Goal: Task Accomplishment & Management: Manage account settings

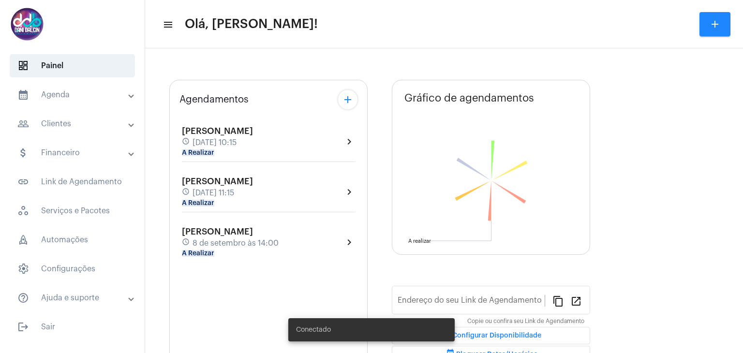
type input "[URL][DOMAIN_NAME]"
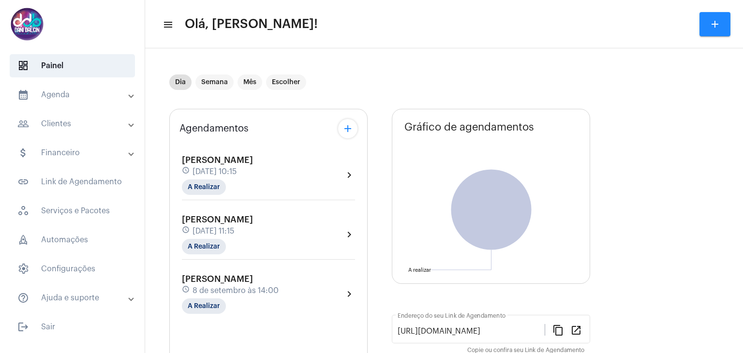
click at [79, 95] on mat-panel-title "calendar_month_outlined Agenda" at bounding box center [73, 95] width 112 height 12
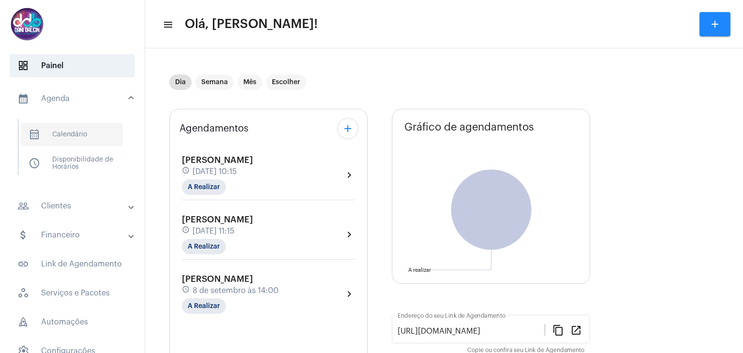
click at [74, 133] on span "calendar_month_outlined Calendário" at bounding box center [72, 134] width 102 height 23
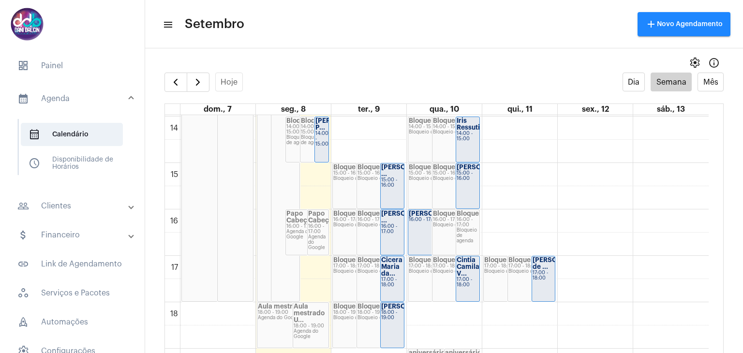
scroll to position [666, 0]
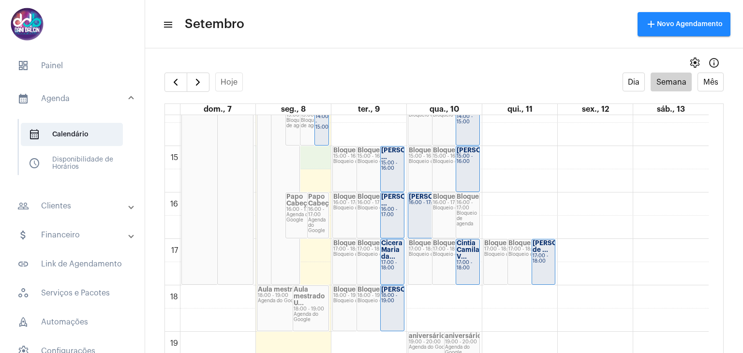
click at [319, 150] on div "00 01 02 03 04 05 06 07 08 09 10 11 12 13 14 15 16 17 18 19 20 21 22 23 Feriado…" at bounding box center [437, 7] width 544 height 1114
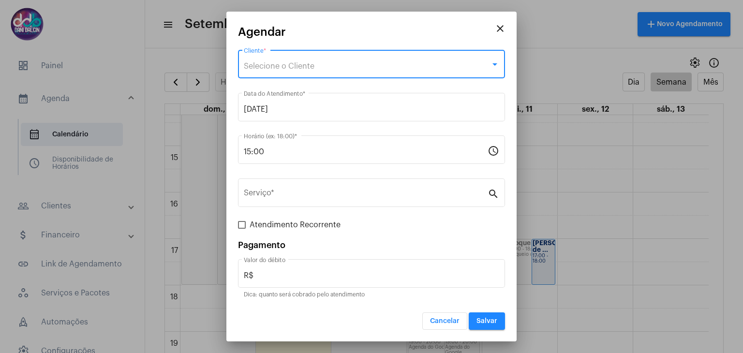
click at [274, 64] on span "Selecione o Cliente" at bounding box center [279, 66] width 71 height 8
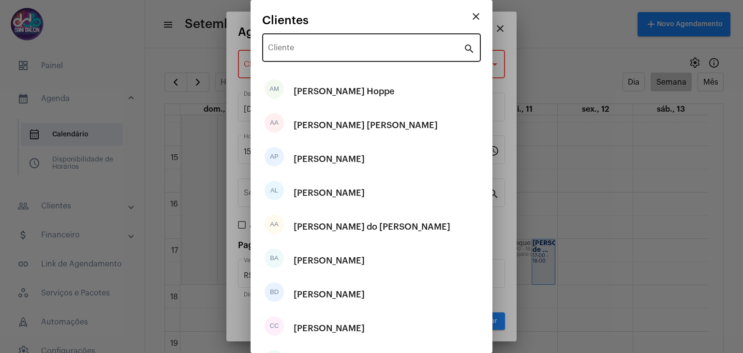
click at [276, 44] on div "Cliente" at bounding box center [365, 46] width 195 height 30
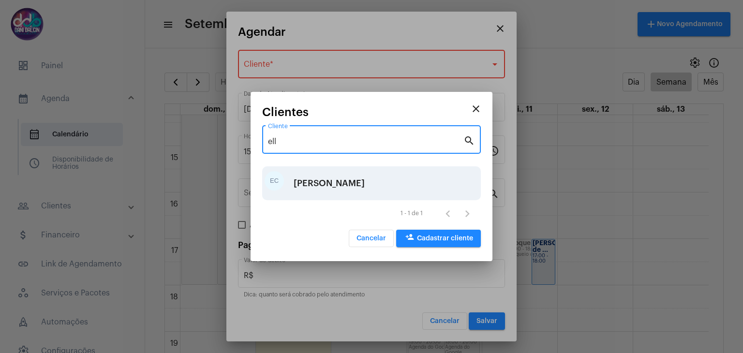
type input "ell"
click at [329, 184] on div "[PERSON_NAME]" at bounding box center [329, 183] width 71 height 29
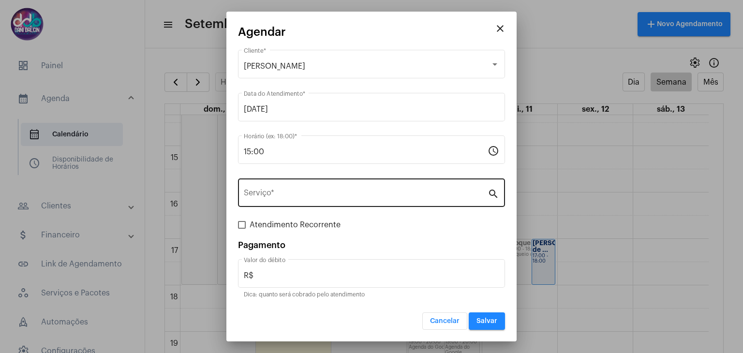
click at [293, 188] on div "Serviço *" at bounding box center [366, 192] width 244 height 30
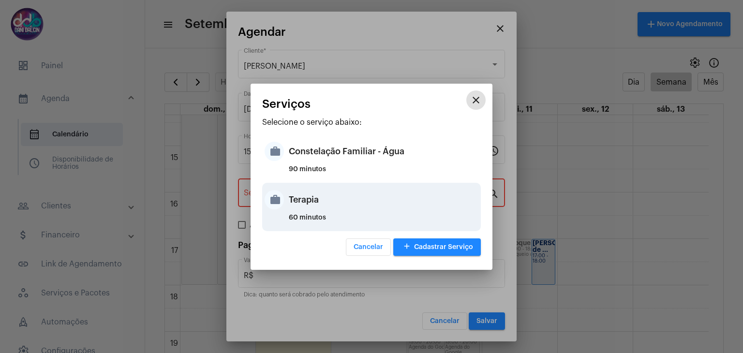
click at [327, 209] on div "Terapia" at bounding box center [384, 199] width 190 height 29
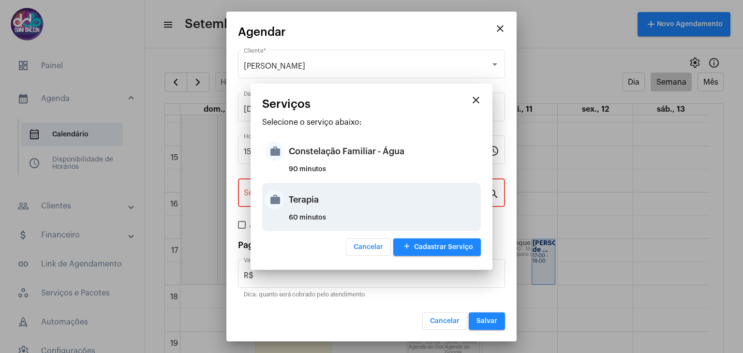
type input "Terapia"
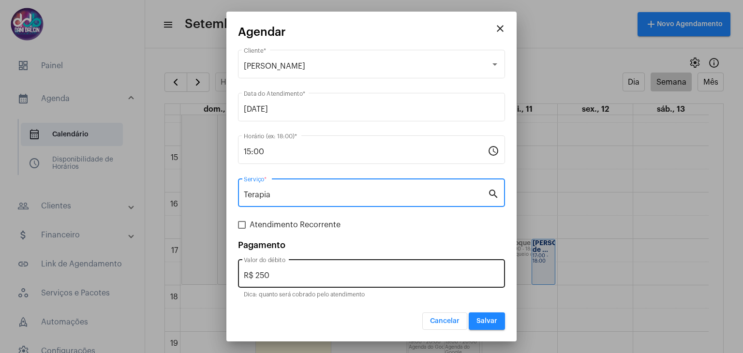
click at [298, 277] on input "R$ 250" at bounding box center [371, 275] width 255 height 9
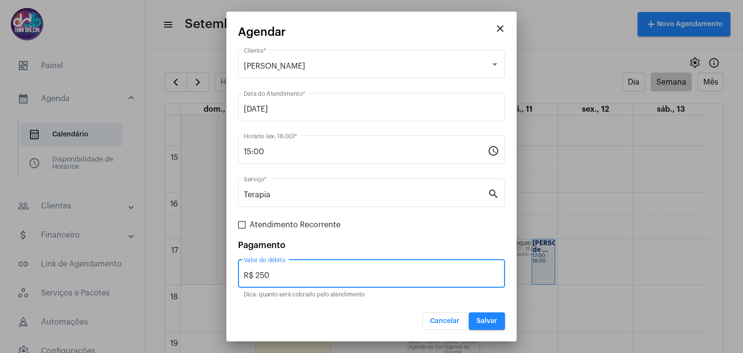
click at [298, 277] on input "R$ 250" at bounding box center [371, 275] width 255 height 9
type input "R$ 150"
click at [493, 319] on span "Salvar" at bounding box center [486, 321] width 21 height 7
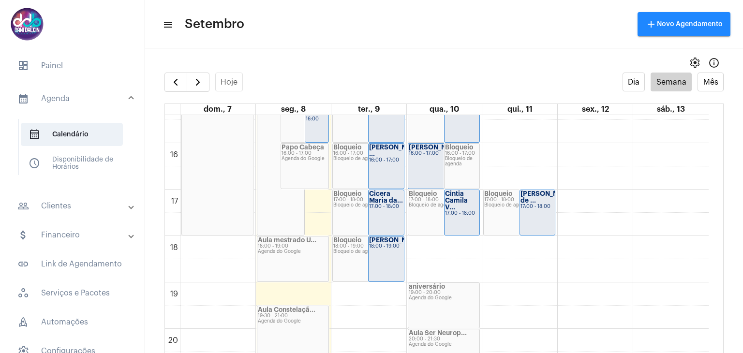
scroll to position [617, 0]
